Goal: Information Seeking & Learning: Learn about a topic

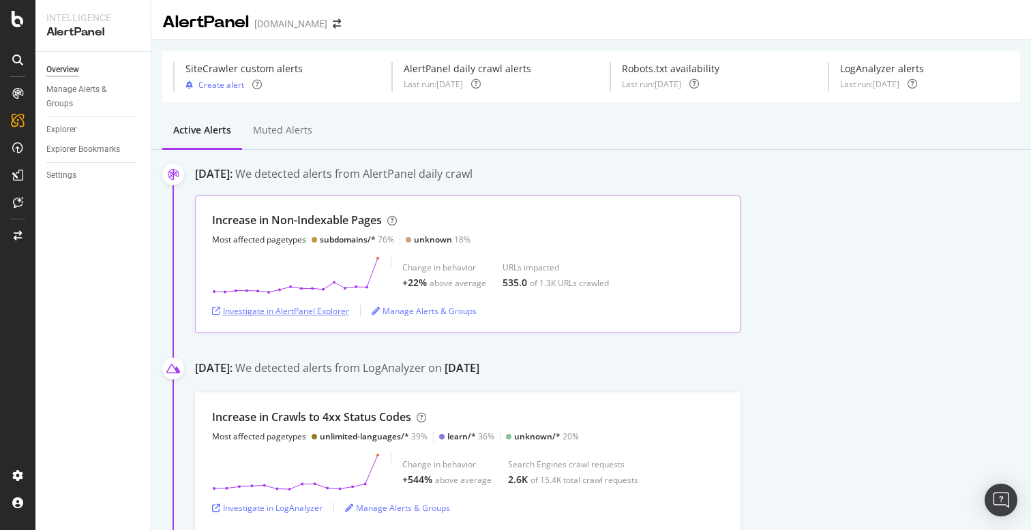
click at [293, 313] on div "Investigate in AlertPanel Explorer" at bounding box center [280, 311] width 137 height 12
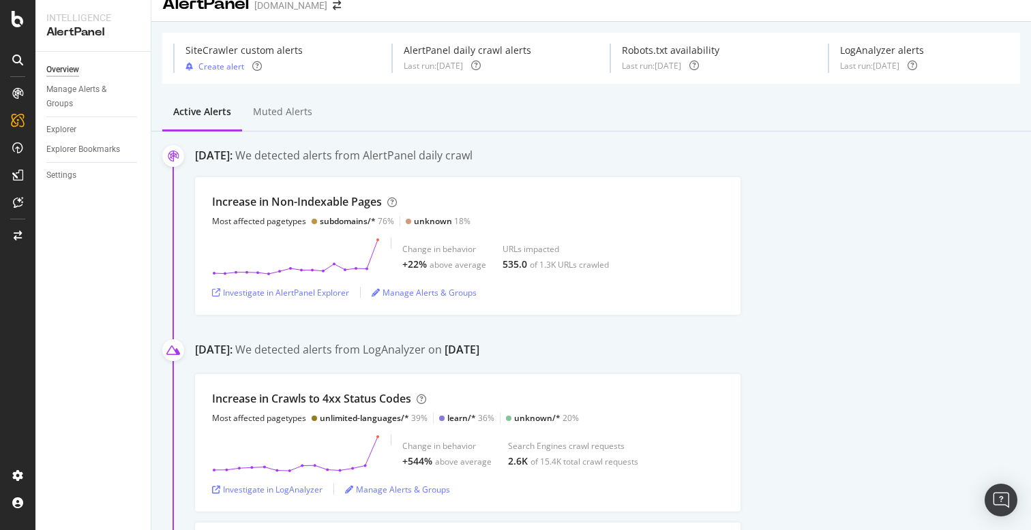
scroll to position [18, 0]
